Goal: Task Accomplishment & Management: Complete application form

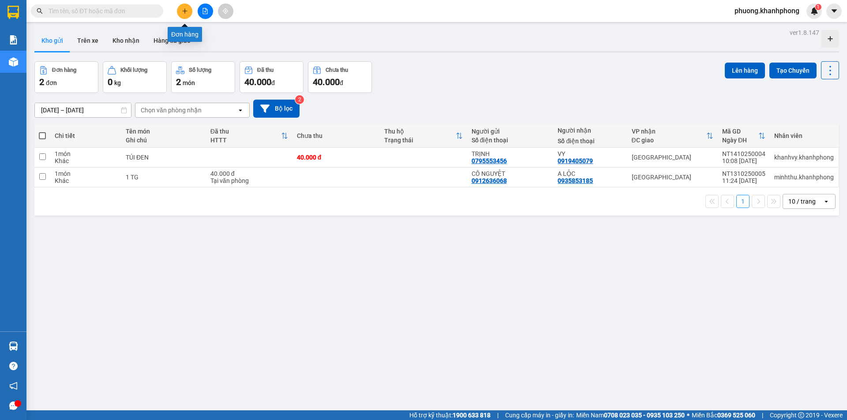
click at [180, 12] on button at bounding box center [184, 11] width 15 height 15
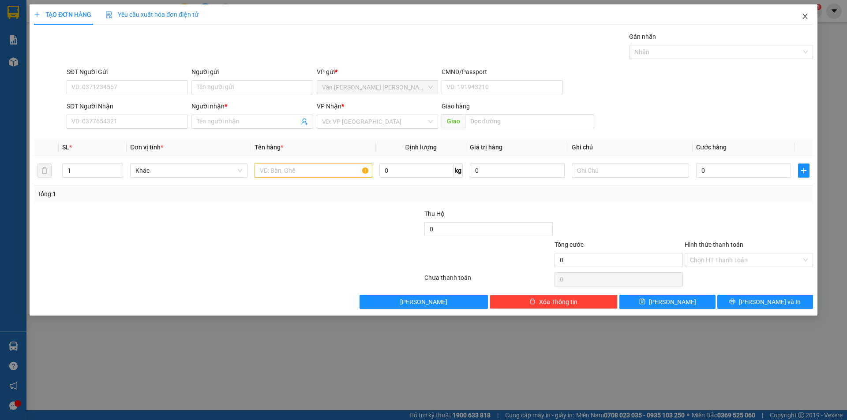
drag, startPoint x: 805, startPoint y: 19, endPoint x: 456, endPoint y: 5, distance: 349.2
click at [805, 19] on icon "close" at bounding box center [805, 16] width 7 height 7
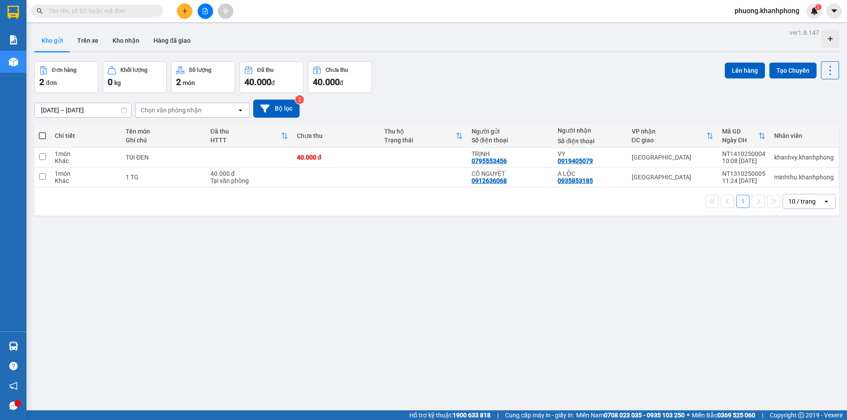
click at [112, 9] on input "text" at bounding box center [101, 11] width 104 height 10
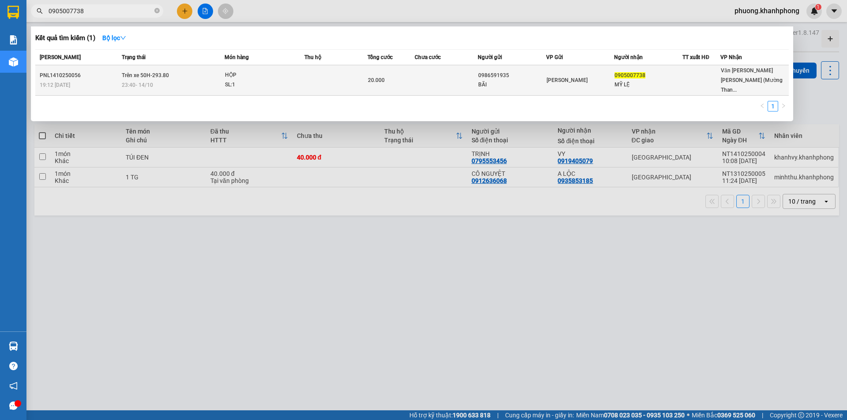
type input "0905007738"
click at [204, 80] on div "23:40 - 14/10" at bounding box center [173, 85] width 102 height 10
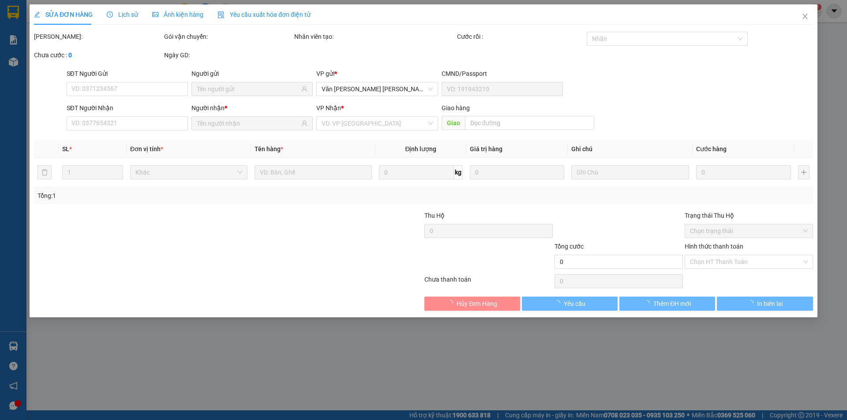
type input "0986591935"
type input "BÃI"
type input "0905007738"
type input "MỸ LỆ"
type input "20.000"
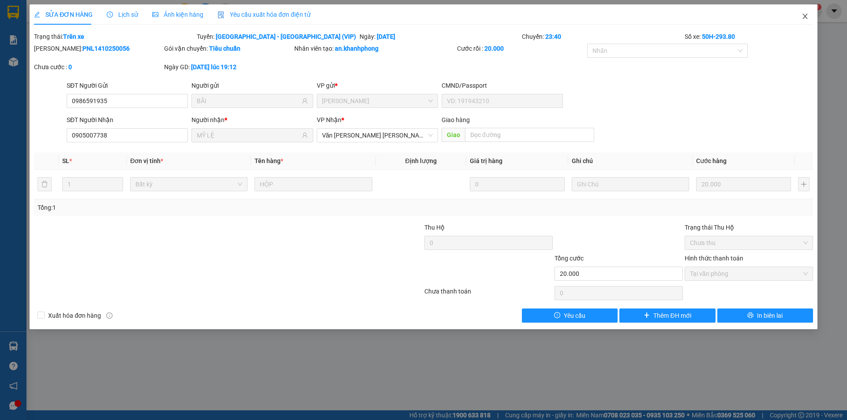
click at [805, 16] on icon "close" at bounding box center [804, 16] width 5 height 5
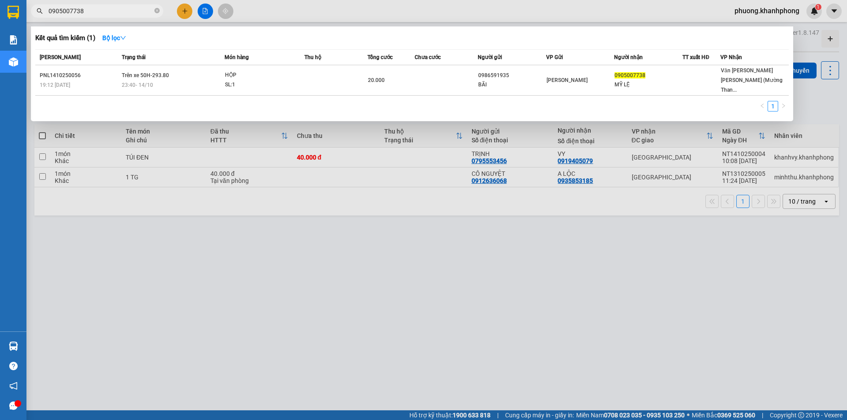
click at [96, 9] on input "0905007738" at bounding box center [101, 11] width 104 height 10
